Goal: Task Accomplishment & Management: Complete application form

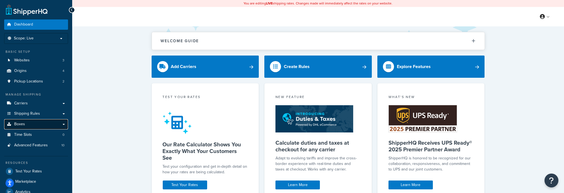
click at [19, 123] on span "Boxes" at bounding box center [19, 124] width 11 height 5
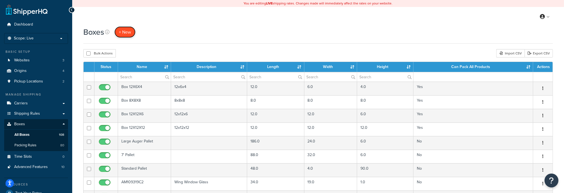
click at [131, 30] on span "+ New" at bounding box center [125, 32] width 12 height 6
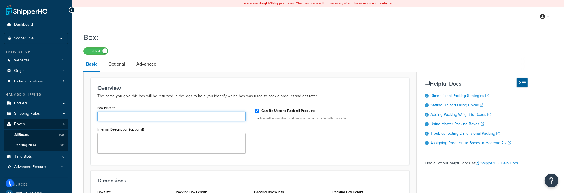
click at [173, 118] on input "Box Name" at bounding box center [172, 116] width 148 height 9
paste input "AMAXE14857"
type input "AMAXE14857"
click at [256, 111] on input "Can Be Used to Pack All Products" at bounding box center [257, 111] width 6 height 4
checkbox input "false"
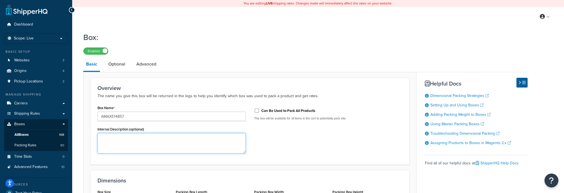
click at [115, 141] on textarea "Internal Description (optional)" at bounding box center [172, 143] width 148 height 21
paste textarea "Straw Chopper Floor"
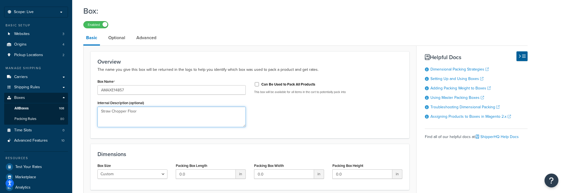
scroll to position [74, 0]
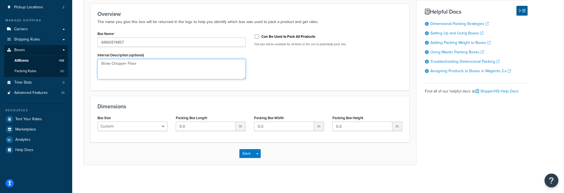
type textarea "Straw Chopper Floor"
click at [205, 128] on input "0.0" at bounding box center [206, 126] width 60 height 9
type input "56"
type input "15"
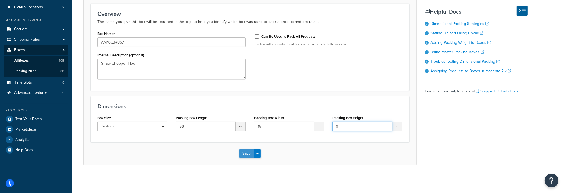
type input "9"
click at [247, 153] on button "Save" at bounding box center [246, 153] width 15 height 9
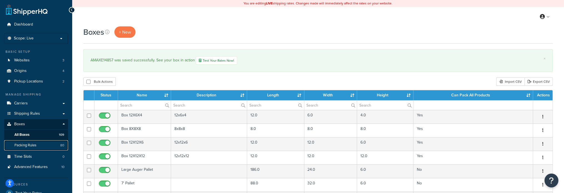
click at [37, 146] on link "Packing Rules 80" at bounding box center [36, 145] width 64 height 10
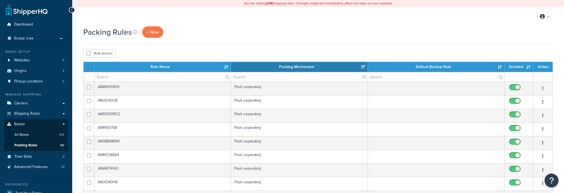
select select "15"
click at [147, 32] on span "+ New" at bounding box center [153, 32] width 12 height 6
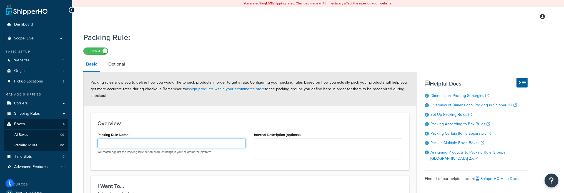
click at [128, 144] on input "Packing Rule Name" at bounding box center [172, 143] width 148 height 9
paste input "AMAXE14857"
type input "AMAXE14857"
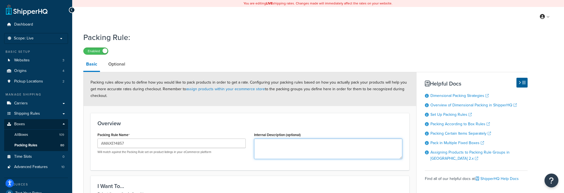
click at [283, 143] on textarea "Internal Description (optional)" at bounding box center [328, 149] width 148 height 21
paste textarea "Straw Chopper Floor"
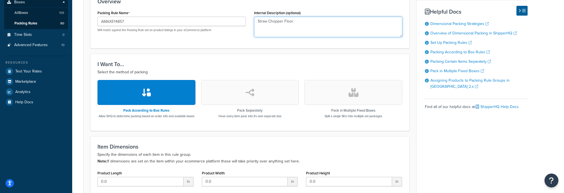
scroll to position [167, 0]
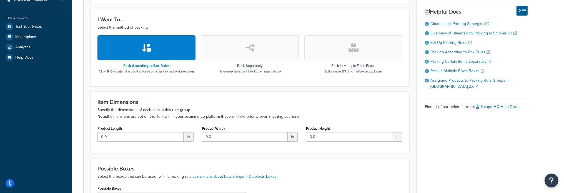
type textarea "Straw Chopper Floor"
click at [267, 49] on button "button" at bounding box center [250, 47] width 98 height 25
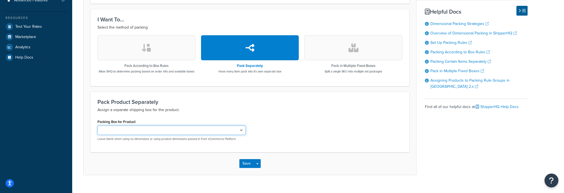
click at [238, 135] on select "Large Auger Pallet 7' Pallet Standard Pallet AM109319C2 AMAR39587 AMR50754 AMAR…" at bounding box center [172, 130] width 148 height 9
select select "744898"
click at [98, 130] on select "Large Auger Pallet 7' Pallet Standard Pallet AM109319C2 AMAR39587 AMR50754 AMAR…" at bounding box center [172, 130] width 148 height 9
click at [249, 167] on button "Save" at bounding box center [246, 163] width 15 height 9
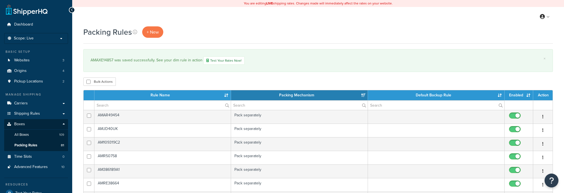
select select "15"
click at [130, 102] on input "text" at bounding box center [162, 105] width 136 height 9
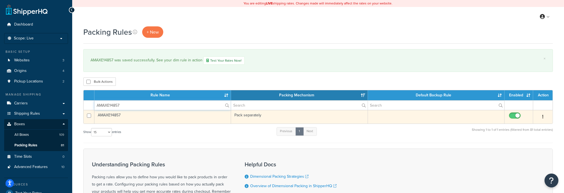
type input "AMAXE14857"
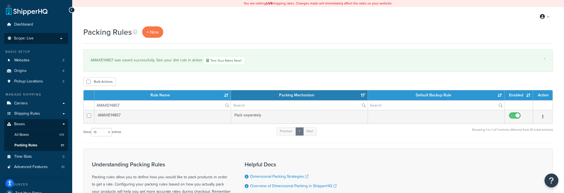
click at [51, 36] on p "Scope: Live" at bounding box center [36, 38] width 59 height 5
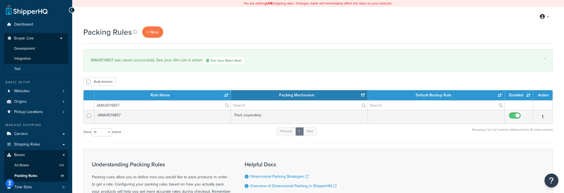
click at [24, 69] on li "Test" at bounding box center [36, 69] width 64 height 10
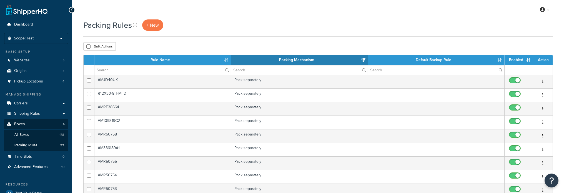
select select "15"
click at [19, 133] on span "All Boxes" at bounding box center [21, 135] width 14 height 5
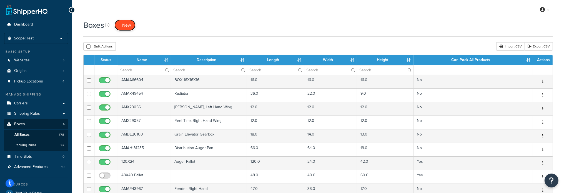
click at [125, 25] on span "+ New" at bounding box center [125, 25] width 12 height 6
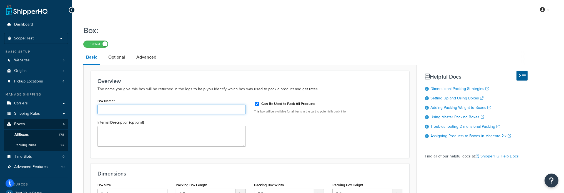
click at [156, 109] on input "Box Name" at bounding box center [172, 109] width 148 height 9
paste input "AMAXE14857"
type input "AMAXE14857"
click at [258, 102] on input "Can Be Used to Pack All Products" at bounding box center [257, 104] width 6 height 4
checkbox input "false"
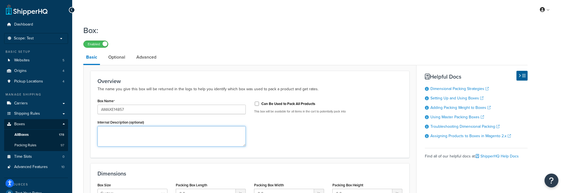
click at [163, 137] on textarea "Internal Description (optional)" at bounding box center [172, 136] width 148 height 21
paste textarea "Straw Chopper Floor"
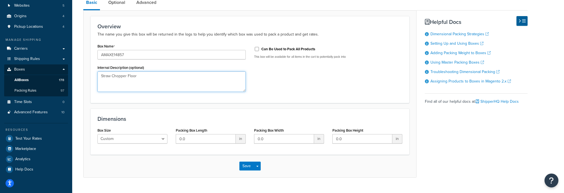
scroll to position [67, 0]
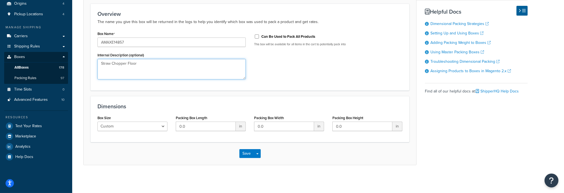
type textarea "Straw Chopper Floor"
click at [219, 127] on input "0.0" at bounding box center [206, 126] width 60 height 9
type input "56"
type input "15"
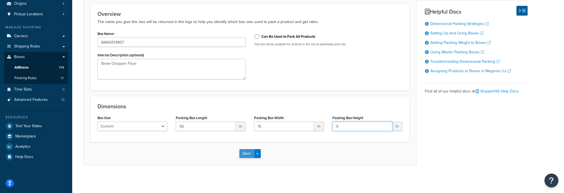
type input "9"
click at [254, 152] on button "Save" at bounding box center [246, 153] width 15 height 9
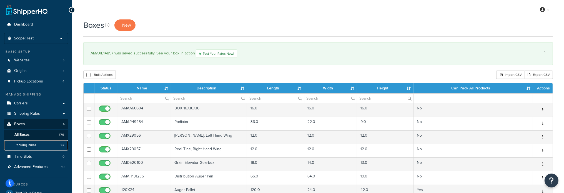
click at [32, 148] on link "Packing Rules 97" at bounding box center [36, 145] width 64 height 10
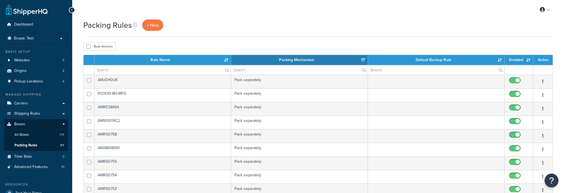
select select "15"
click at [147, 22] on span "+ New" at bounding box center [153, 25] width 12 height 6
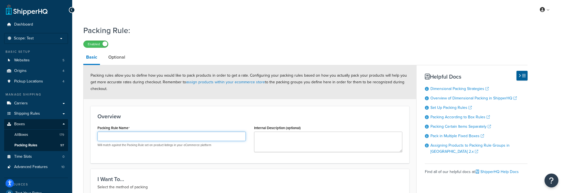
click at [164, 138] on input "Packing Rule Name" at bounding box center [172, 136] width 148 height 9
paste input "AMAXE14857"
type input "AMAXE14857"
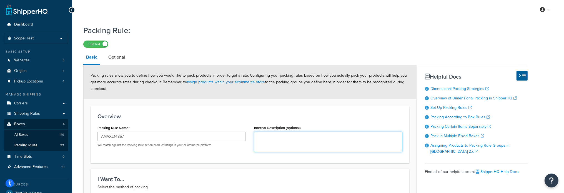
click at [290, 140] on textarea "Internal Description (optional)" at bounding box center [328, 142] width 148 height 21
paste textarea "Straw Chopper Floor"
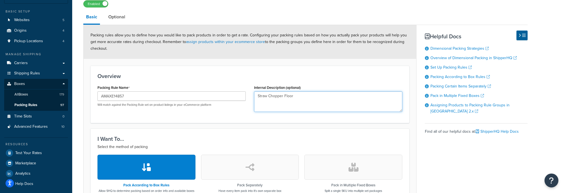
scroll to position [83, 0]
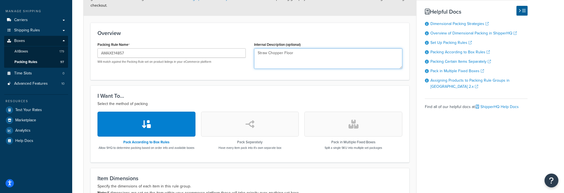
type textarea "Straw Chopper Floor"
click at [227, 120] on button "button" at bounding box center [250, 124] width 98 height 25
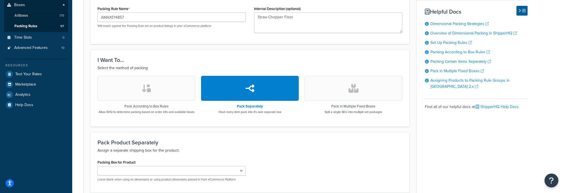
scroll to position [167, 0]
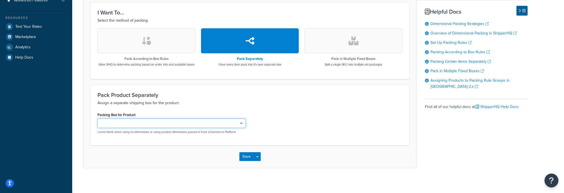
click at [232, 128] on select "AMAA66604 AMAR49454 AMX29056 AMX29057 AMDE20100 AMAH131235 AMAR43967 AMAR43968 …" at bounding box center [172, 123] width 148 height 9
select select "744899"
click at [98, 123] on select "AMAA66604 AMAR49454 AMX29056 AMX29057 AMDE20100 AMAH131235 AMAR43967 AMAR43968 …" at bounding box center [172, 123] width 148 height 9
click at [250, 161] on button "Save" at bounding box center [246, 156] width 15 height 9
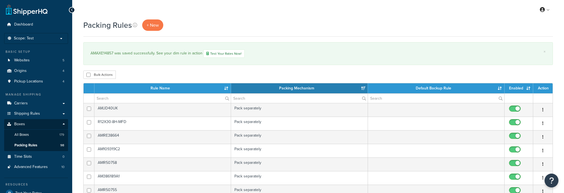
select select "15"
